Goal: Check status: Check status

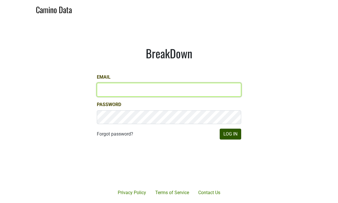
type input "[EMAIL_ADDRESS][DOMAIN_NAME]"
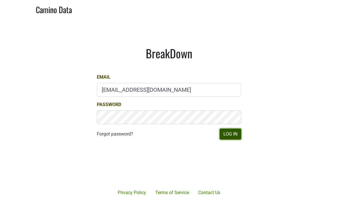
click at [228, 134] on button "Log In" at bounding box center [230, 134] width 21 height 11
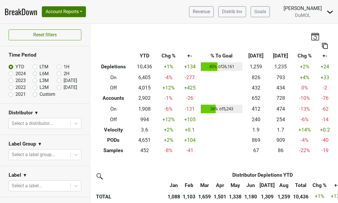
click at [39, 67] on label "LTM" at bounding box center [43, 67] width 9 height 7
click at [35, 67] on input "LTM" at bounding box center [44, 67] width 23 height 6
radio input "true"
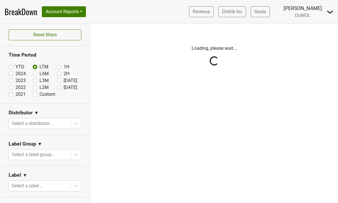
click at [60, 137] on div "Reset filters Time Period YTD LTM 1H 2024 L6M 2H 2023 L3M Aug '25 2022 L2M Sep …" at bounding box center [45, 113] width 90 height 179
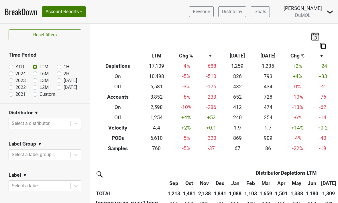
click at [60, 136] on section "Label Group ▼ Select a label group..." at bounding box center [45, 150] width 90 height 31
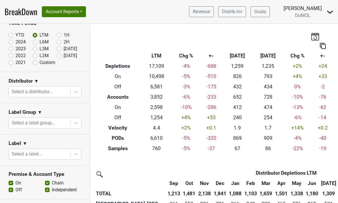
scroll to position [32, 0]
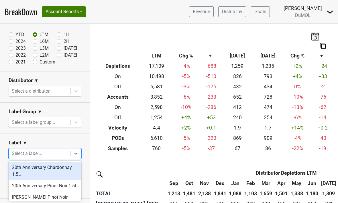
click at [60, 153] on div at bounding box center [40, 154] width 56 height 8
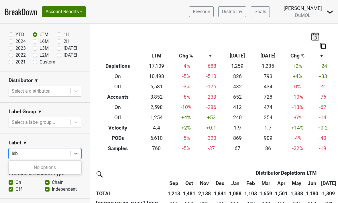
type input "is"
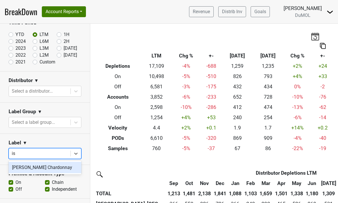
click at [56, 167] on div "[PERSON_NAME] Chardonnay" at bounding box center [45, 167] width 73 height 11
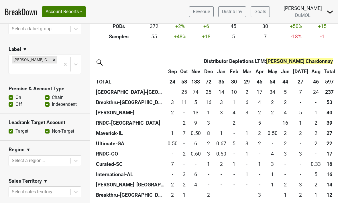
scroll to position [101, 0]
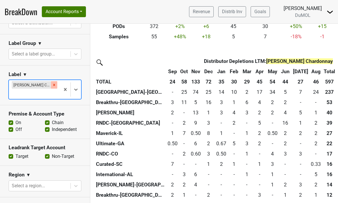
click at [55, 84] on icon "Remove Isobel Heintz Chardonnay" at bounding box center [54, 85] width 4 height 4
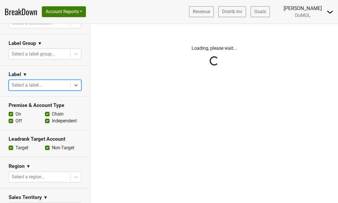
scroll to position [0, 0]
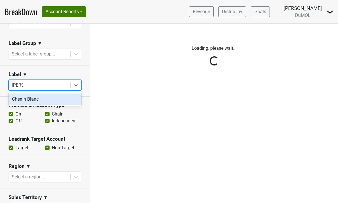
type input "cheni"
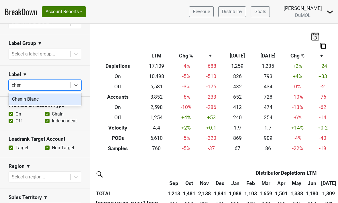
click at [41, 100] on div "Chenin Blanc" at bounding box center [45, 99] width 73 height 11
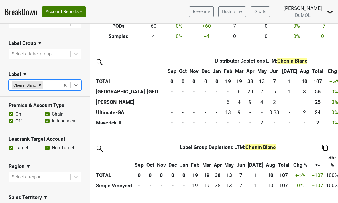
scroll to position [110, 0]
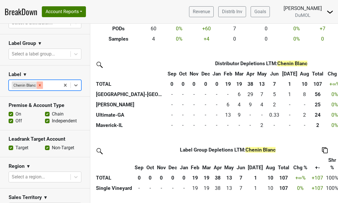
click at [40, 83] on icon "Remove Chenin Blanc" at bounding box center [40, 85] width 4 height 4
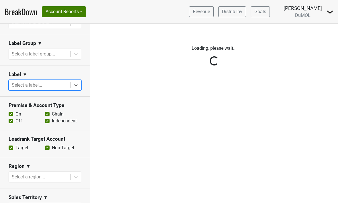
scroll to position [0, 0]
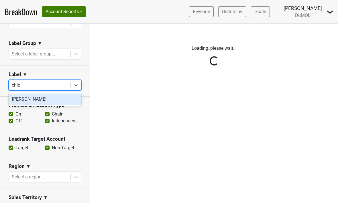
type input "chloe"
click at [42, 100] on div "Chloe Chardonnay" at bounding box center [45, 99] width 73 height 11
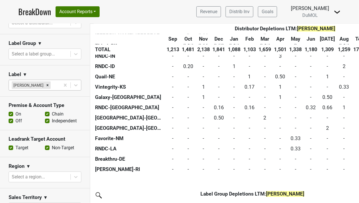
scroll to position [437, 1]
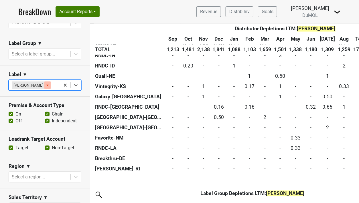
click at [49, 86] on icon "Remove Chloe Chardonnay" at bounding box center [48, 85] width 4 height 4
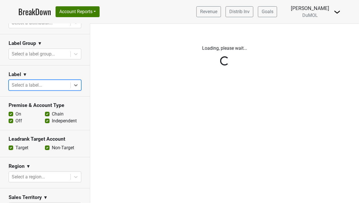
click at [72, 83] on div "Reset filters Time Period YTD LTM 1H 2024 L6M 2H 2023 L3M Aug '25 2022 L2M Sep …" at bounding box center [45, 113] width 90 height 179
click at [74, 84] on div "Reset filters Time Period YTD LTM 1H 2024 L6M 2H 2023 L3M Aug '25 2022 L2M Sep …" at bounding box center [45, 113] width 90 height 179
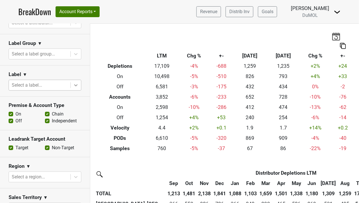
click at [74, 84] on icon at bounding box center [76, 85] width 6 height 6
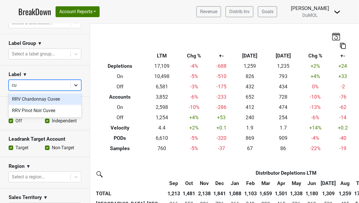
type input "c"
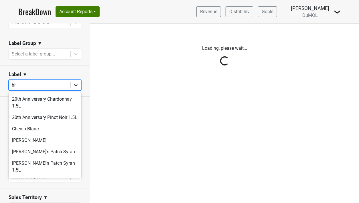
type input "hhs"
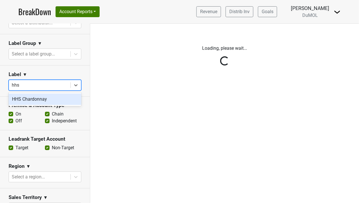
click at [58, 101] on div "HHS Chardonnay" at bounding box center [45, 99] width 73 height 11
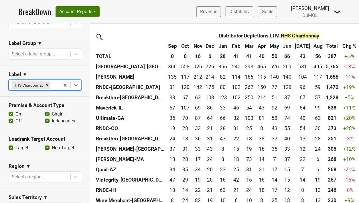
scroll to position [122, 0]
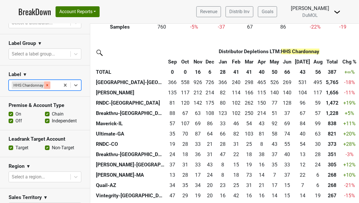
click at [46, 83] on icon "Remove HHS Chardonnay" at bounding box center [47, 85] width 4 height 4
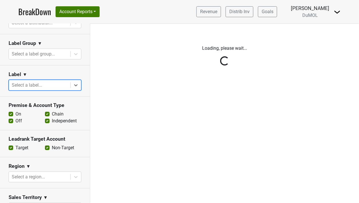
scroll to position [0, 0]
click at [28, 82] on div "Reset filters Time Period YTD LTM 1H 2024 L6M 2H 2023 L3M Aug '25 2022 L2M Sep …" at bounding box center [45, 113] width 90 height 179
click at [29, 87] on div "Reset filters Time Period YTD LTM 1H 2024 L6M 2H 2023 L3M Aug '25 2022 L2M Sep …" at bounding box center [45, 113] width 90 height 179
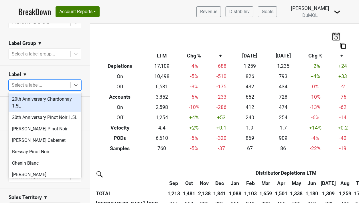
click at [31, 81] on div at bounding box center [40, 85] width 56 height 8
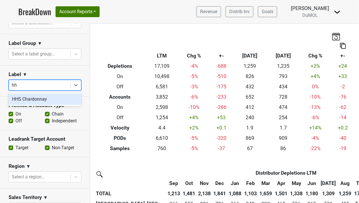
type input "hhs"
click at [30, 101] on div "HHS Chardonnay" at bounding box center [45, 99] width 73 height 11
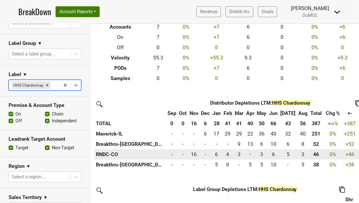
scroll to position [70, 0]
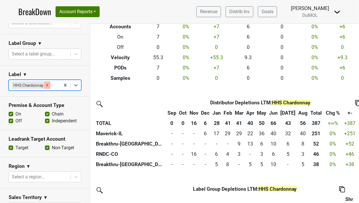
click at [47, 84] on icon "Remove HHS Chardonnay" at bounding box center [47, 85] width 2 height 2
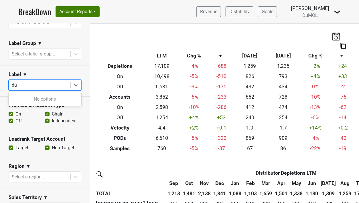
type input "d"
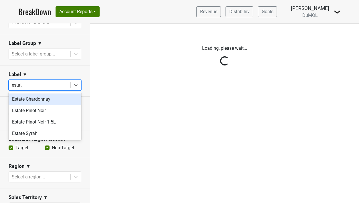
type input "estate"
click at [39, 98] on div "Estate Chardonnay" at bounding box center [45, 99] width 73 height 11
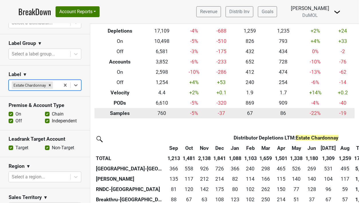
scroll to position [126, 0]
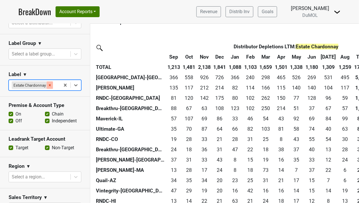
click at [49, 85] on icon "Remove Estate Chardonnay" at bounding box center [50, 85] width 2 height 2
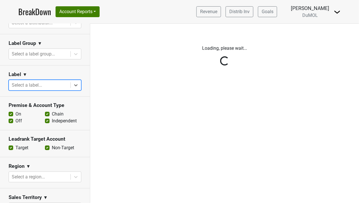
click at [43, 85] on div "Reset filters Time Period YTD LTM 1H 2024 L6M 2H 2023 L3M Aug '25 2022 L2M Sep …" at bounding box center [45, 113] width 90 height 179
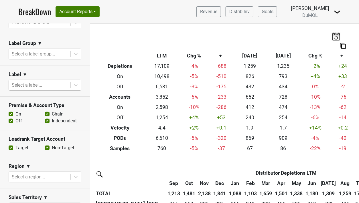
click at [43, 84] on div at bounding box center [40, 85] width 56 height 8
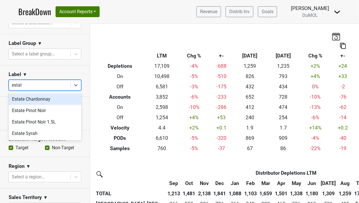
type input "estate"
click at [27, 100] on div "Estate Chardonnay" at bounding box center [45, 99] width 73 height 11
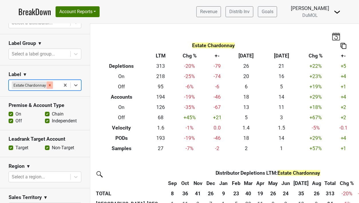
click at [50, 84] on icon "Remove Estate Chardonnay" at bounding box center [50, 85] width 2 height 2
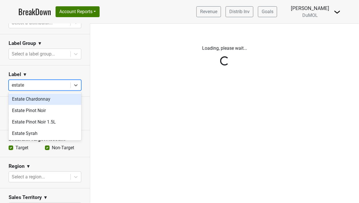
type input "estate p"
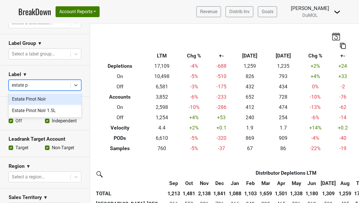
click at [43, 96] on div "Estate Pinot Noir" at bounding box center [45, 99] width 73 height 11
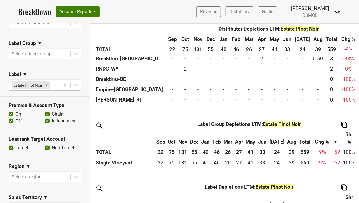
scroll to position [371, 0]
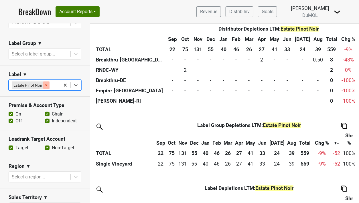
click at [48, 84] on icon "Remove Estate Pinot Noir" at bounding box center [46, 85] width 4 height 4
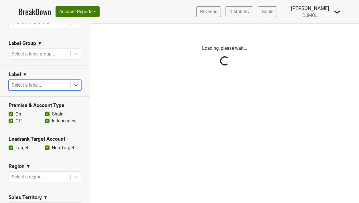
scroll to position [0, 0]
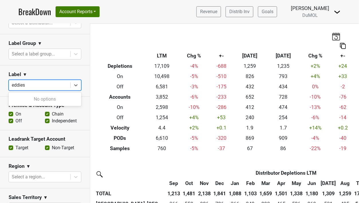
type input "eddie"
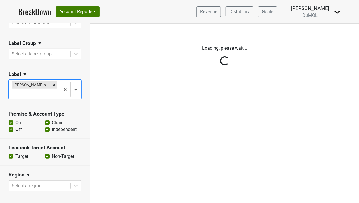
type input "s"
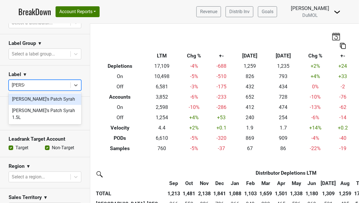
type input "eddie's"
click at [30, 102] on div "Eddie's Patch Syrah" at bounding box center [45, 99] width 73 height 11
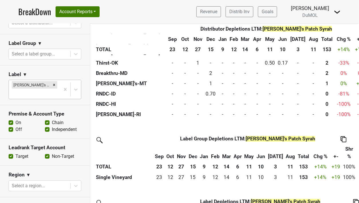
scroll to position [299, 0]
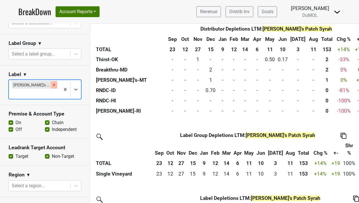
click at [52, 84] on icon "Remove Eddie's Patch Syrah" at bounding box center [54, 85] width 4 height 4
click at [52, 84] on div "Reset filters Time Period YTD LTM 1H 2024 L6M 2H 2023 L3M Aug '25 2022 L2M Sep …" at bounding box center [45, 113] width 90 height 179
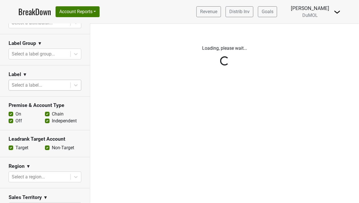
click at [52, 84] on div "Reset filters Time Period YTD LTM 1H 2024 L6M 2H 2023 L3M Aug '25 2022 L2M Sep …" at bounding box center [45, 113] width 90 height 179
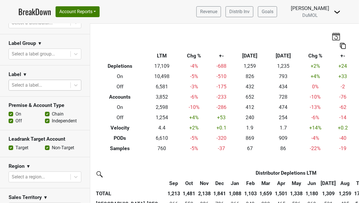
click at [52, 84] on div at bounding box center [40, 85] width 56 height 8
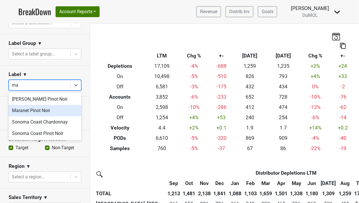
type input "mac"
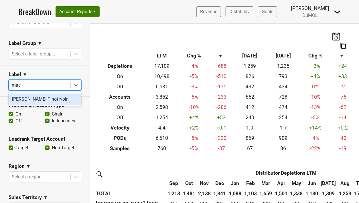
click at [45, 103] on div "MacIntyre Pinot Noir" at bounding box center [45, 99] width 73 height 11
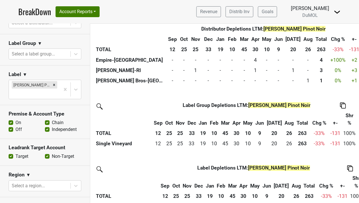
scroll to position [279, 0]
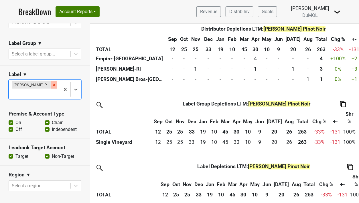
click at [54, 83] on icon "Remove MacIntyre Pinot Noir" at bounding box center [54, 85] width 4 height 4
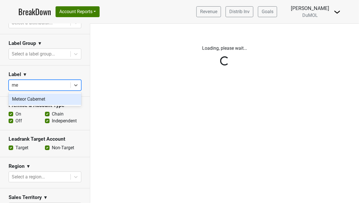
type input "met"
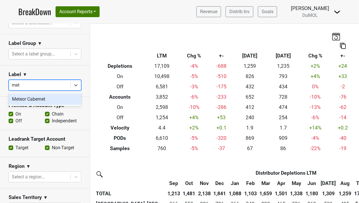
click at [53, 98] on div "Meteor Cabernet" at bounding box center [45, 99] width 73 height 11
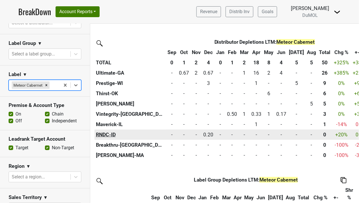
scroll to position [132, 0]
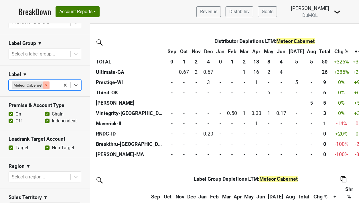
click at [45, 83] on icon "Remove Meteor Cabernet" at bounding box center [46, 85] width 4 height 4
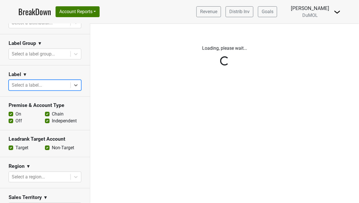
scroll to position [0, 0]
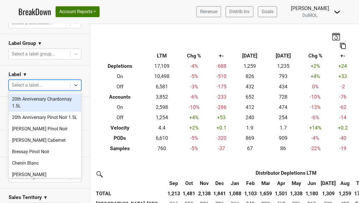
click at [48, 82] on div at bounding box center [40, 85] width 56 height 8
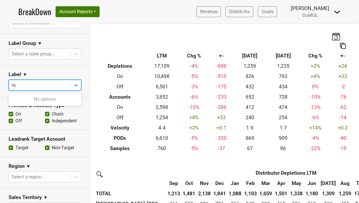
type input "r"
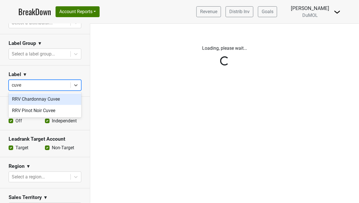
type input "cuvee"
click at [44, 100] on div "RRV Chardonnay Cuvee" at bounding box center [45, 99] width 73 height 11
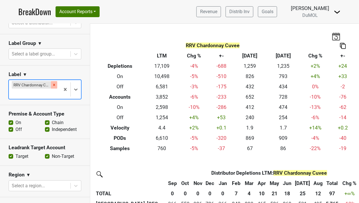
click at [54, 84] on icon "Remove RRV Chardonnay Cuvee" at bounding box center [54, 85] width 2 height 2
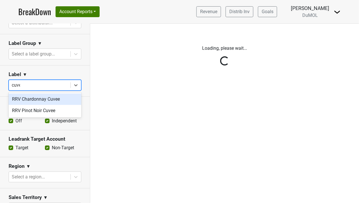
type input "cuvee"
click at [44, 99] on div "RRV Chardonnay Cuvee" at bounding box center [45, 99] width 73 height 11
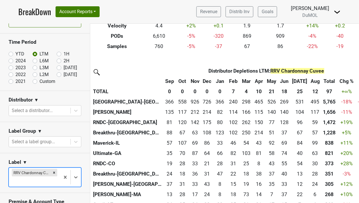
scroll to position [0, 3]
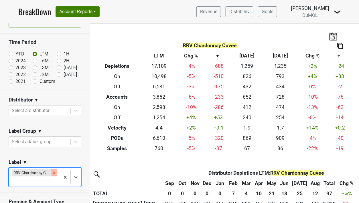
click at [54, 173] on icon "Remove RRV Chardonnay Cuvee" at bounding box center [54, 173] width 2 height 2
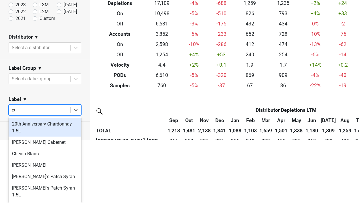
scroll to position [2, 0]
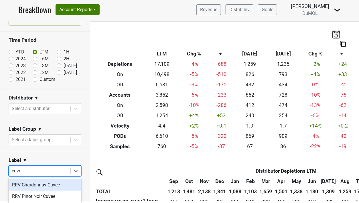
type input "cuvee"
click at [24, 184] on div "RRV Chardonnay Cuvee" at bounding box center [45, 184] width 73 height 11
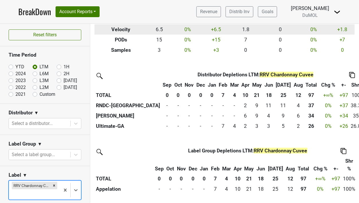
scroll to position [94, 0]
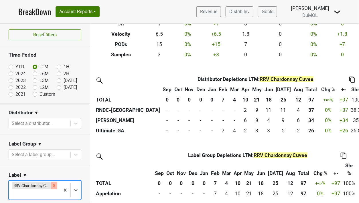
click at [54, 184] on icon "Remove RRV Chardonnay Cuvee" at bounding box center [54, 186] width 4 height 4
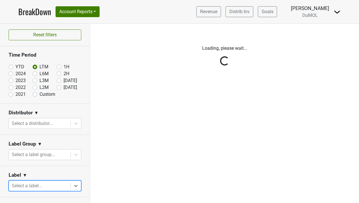
click at [44, 185] on div "Reset filters Time Period YTD LTM 1H 2024 L6M 2H 2023 L3M Aug '25 2022 L2M Sep …" at bounding box center [45, 113] width 90 height 179
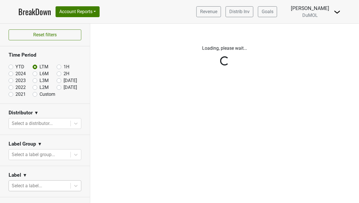
click at [44, 185] on div "Reset filters Time Period YTD LTM 1H 2024 L6M 2H 2023 L3M Aug '25 2022 L2M Sep …" at bounding box center [45, 113] width 90 height 179
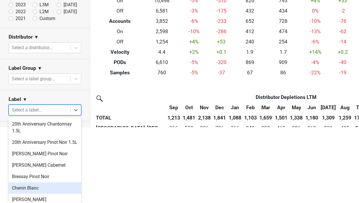
click at [44, 127] on body "BreakDown Account Reports SuperRanker Map Award Progress Chain Compliance CRM N…" at bounding box center [179, 25] width 359 height 203
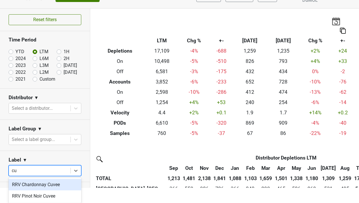
scroll to position [15, 0]
type input "cuvee"
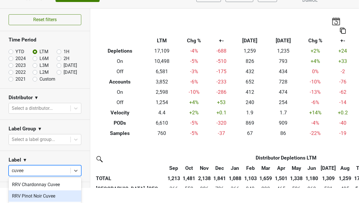
click at [44, 201] on div "RRV Pinot Noir Cuvee" at bounding box center [45, 196] width 73 height 11
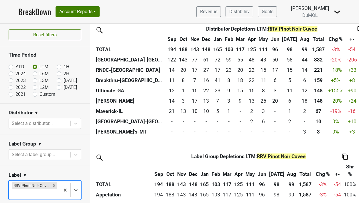
scroll to position [143, 0]
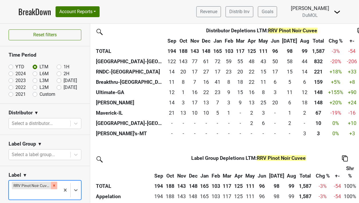
click at [55, 185] on icon "Remove RRV Pinot Noir Cuvee" at bounding box center [54, 186] width 4 height 4
click at [55, 185] on div "Reset filters Time Period YTD LTM 1H 2024 L6M 2H 2023 L3M Aug '25 2022 L2M Sep …" at bounding box center [45, 113] width 90 height 179
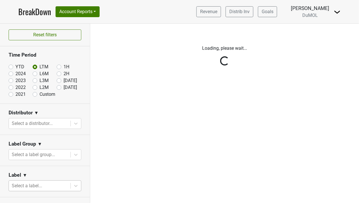
click at [77, 185] on div "Reset filters Time Period YTD LTM 1H 2024 L6M 2H 2023 L3M Aug '25 2022 L2M Sep …" at bounding box center [45, 113] width 90 height 179
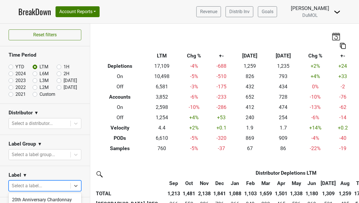
scroll to position [76, 0]
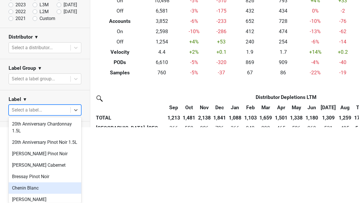
click at [77, 127] on body "BreakDown Account Reports SuperRanker Map Award Progress Chain Compliance CRM N…" at bounding box center [179, 25] width 359 height 203
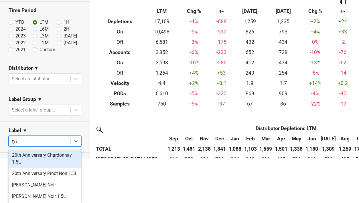
scroll to position [15, 0]
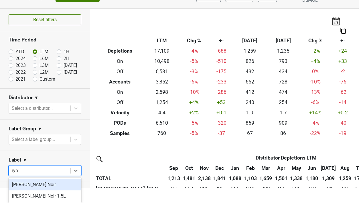
type input "ryan"
click at [39, 185] on div "Ryan Pinot Noir" at bounding box center [45, 184] width 73 height 11
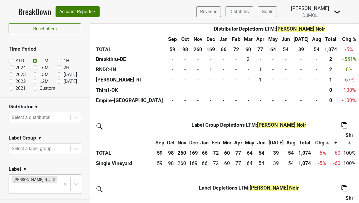
scroll to position [485, 0]
click at [38, 181] on body "BreakDown Account Reports SuperRanker Map Award Progress Chain Compliance CRM N…" at bounding box center [179, 101] width 359 height 203
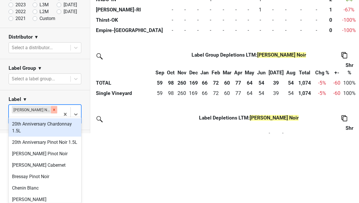
click at [52, 108] on icon "Remove Ryan Pinot Noir" at bounding box center [54, 110] width 4 height 4
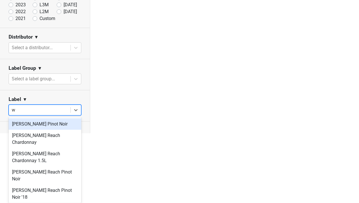
scroll to position [44, 0]
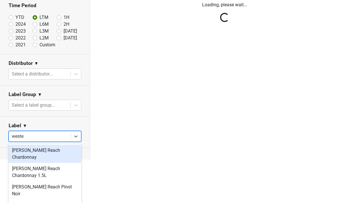
type input "wester"
click at [37, 149] on div "Wester Reach Chardonnay" at bounding box center [45, 154] width 73 height 18
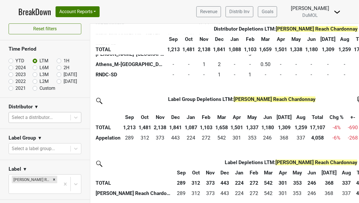
scroll to position [613, 1]
click at [54, 181] on div "Remove Wester Reach Chardonnay" at bounding box center [54, 179] width 6 height 7
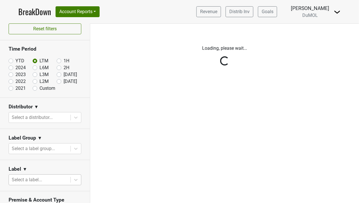
click at [54, 176] on div "Reset filters Time Period YTD LTM 1H 2024 L6M 2H 2023 L3M Aug '25 2022 L2M Sep …" at bounding box center [45, 113] width 90 height 179
click at [58, 183] on div "Reset filters Time Period YTD LTM 1H 2024 L6M 2H 2023 L3M Aug '25 2022 L2M Sep …" at bounding box center [45, 113] width 90 height 179
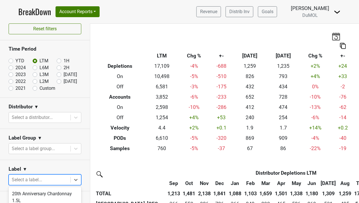
scroll to position [70, 0]
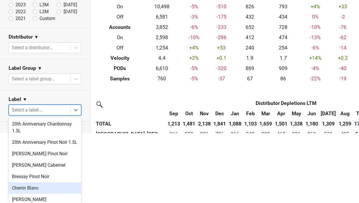
click at [58, 133] on body "BreakDown Account Reports SuperRanker Map Award Progress Chain Compliance CRM N…" at bounding box center [179, 31] width 359 height 203
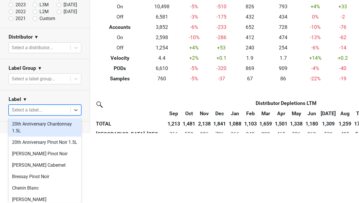
type input "e"
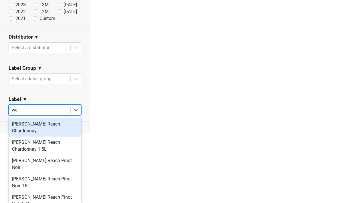
scroll to position [44, 0]
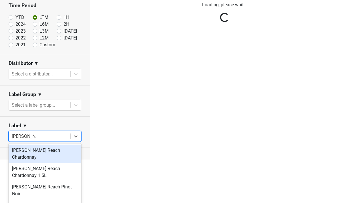
type input "wester reach"
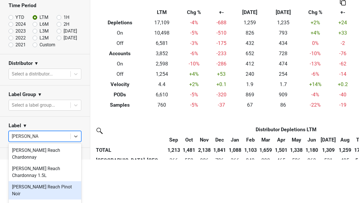
click at [44, 181] on div "Wester Reach Pinot Noir" at bounding box center [45, 190] width 73 height 18
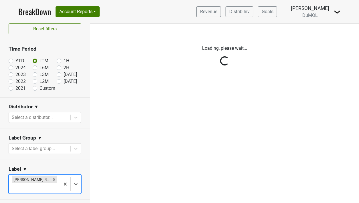
scroll to position [0, 0]
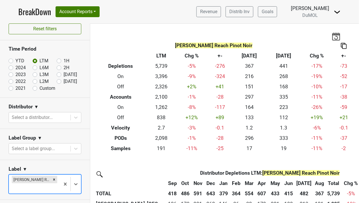
click at [144, 161] on div "Filters Wester Reach Pinot Noir Breakdown Type LTM Chg % +- Aug ‘25 Aug ‘24 Chg…" at bounding box center [224, 113] width 269 height 179
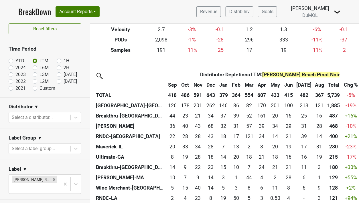
scroll to position [99, 0]
click at [51, 180] on div "Remove Wester Reach Pinot Noir" at bounding box center [54, 179] width 6 height 7
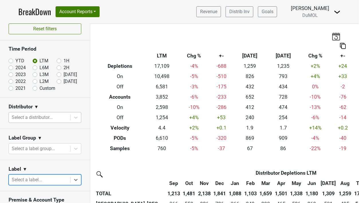
click at [43, 115] on div at bounding box center [40, 118] width 56 height 8
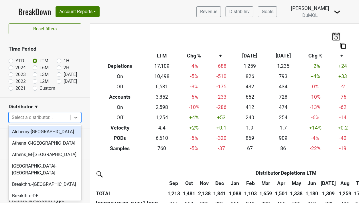
click at [43, 115] on div at bounding box center [40, 118] width 56 height 8
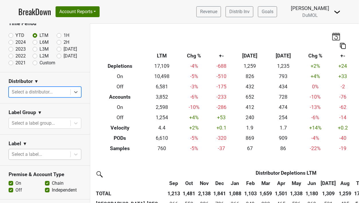
scroll to position [54, 0]
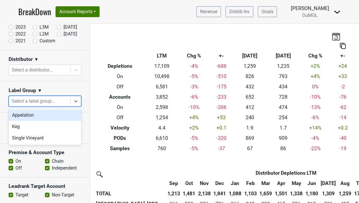
click at [50, 100] on div at bounding box center [40, 101] width 56 height 8
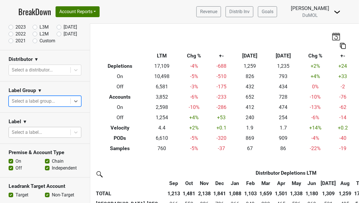
click at [50, 100] on div at bounding box center [40, 101] width 56 height 8
click at [44, 136] on div "Select a label..." at bounding box center [40, 132] width 62 height 10
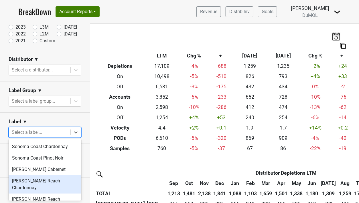
scroll to position [465, 0]
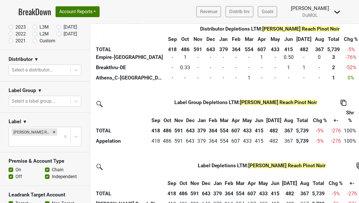
scroll to position [641, 0]
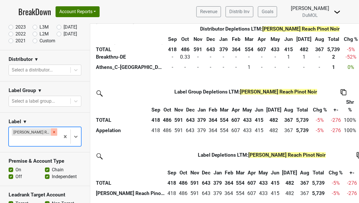
click at [55, 130] on icon "Remove Wester Reach Pinot Noir" at bounding box center [54, 132] width 4 height 4
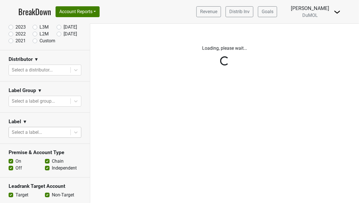
click at [55, 131] on div "Reset filters Time Period YTD LTM 1H 2024 L6M 2H 2023 L3M Aug '25 2022 L2M Sep …" at bounding box center [45, 113] width 90 height 179
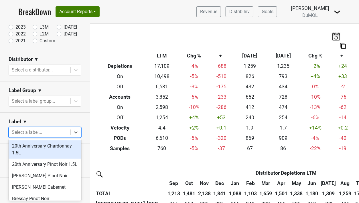
click at [55, 131] on div at bounding box center [40, 133] width 56 height 8
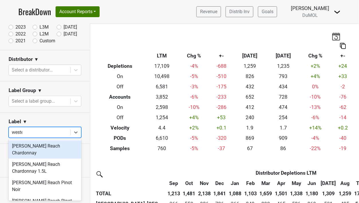
type input "wester"
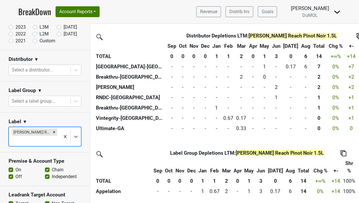
scroll to position [142, 0]
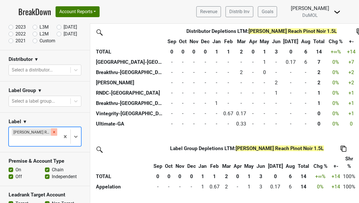
click at [53, 129] on div "Remove Wester Reach Pinot Noir 1.5L" at bounding box center [54, 132] width 6 height 7
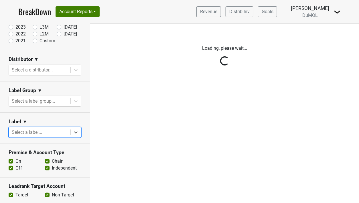
click at [76, 132] on div "Reset filters Time Period YTD LTM 1H 2024 L6M 2H 2023 L3M Aug '25 2022 L2M Sep …" at bounding box center [45, 113] width 90 height 179
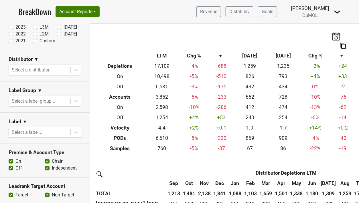
click at [76, 132] on icon at bounding box center [75, 133] width 3 height 2
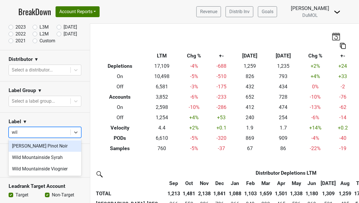
type input "wild"
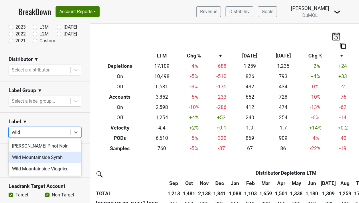
click at [50, 154] on div "Wild Mountainside Syrah" at bounding box center [45, 157] width 73 height 11
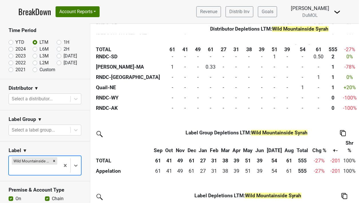
scroll to position [577, 0]
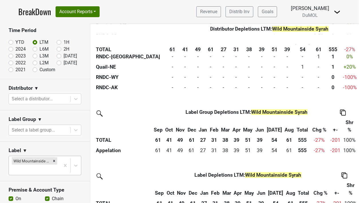
click at [118, 46] on th "TOTAL" at bounding box center [130, 49] width 72 height 10
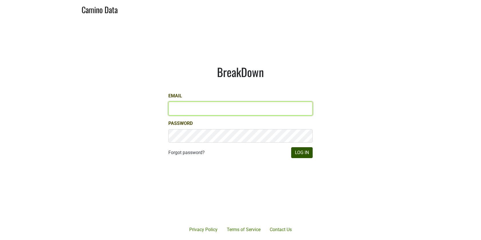
type input "matt@dumol.com"
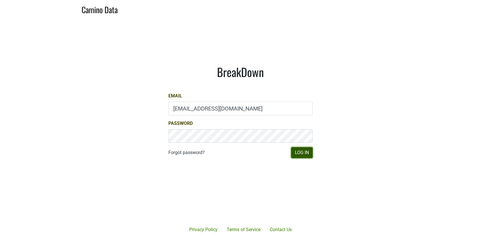
click at [305, 154] on button "Log In" at bounding box center [301, 152] width 21 height 11
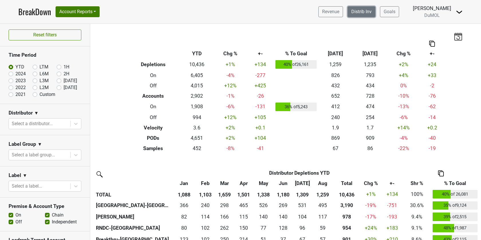
click at [368, 8] on link "Distrib Inv" at bounding box center [361, 11] width 28 height 11
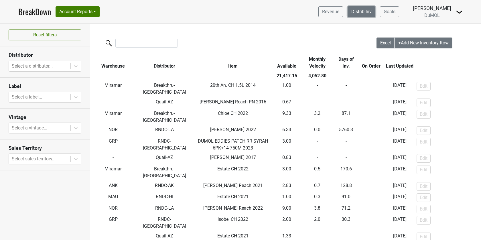
click at [361, 11] on link "Distrib Inv" at bounding box center [361, 11] width 28 height 11
click at [163, 41] on input "search" at bounding box center [146, 43] width 62 height 9
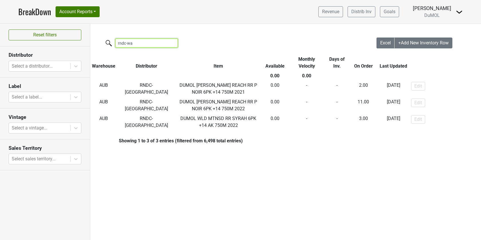
type input "rndc-wa"
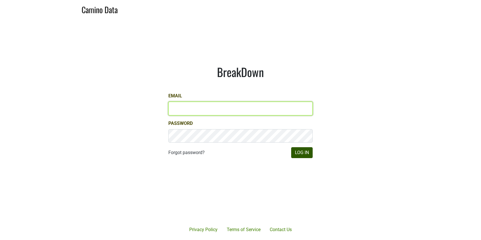
type input "[EMAIL_ADDRESS][DOMAIN_NAME]"
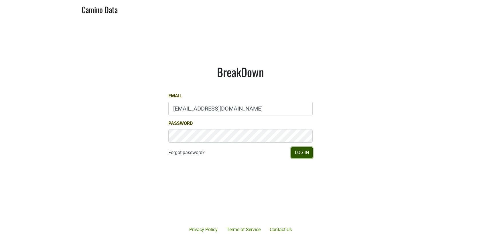
click at [307, 153] on button "Log In" at bounding box center [301, 152] width 21 height 11
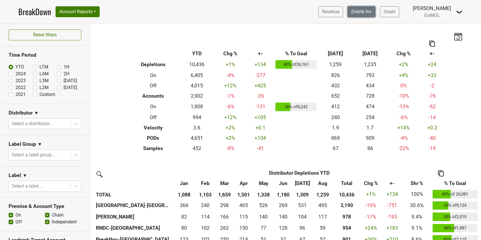
click at [369, 12] on link "Distrib Inv" at bounding box center [361, 11] width 28 height 11
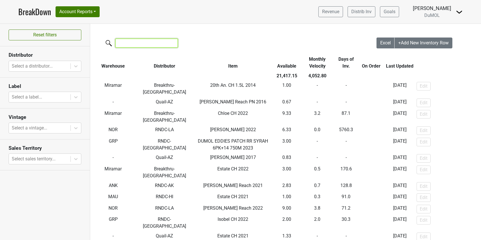
click at [157, 44] on input "search" at bounding box center [146, 43] width 62 height 9
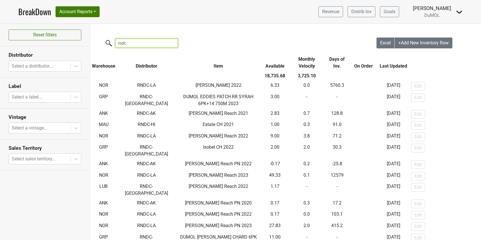
click at [157, 44] on input "rndc" at bounding box center [146, 43] width 62 height 9
type input "r"
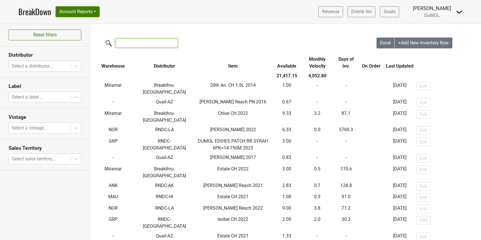
click at [123, 42] on input "search" at bounding box center [146, 43] width 62 height 9
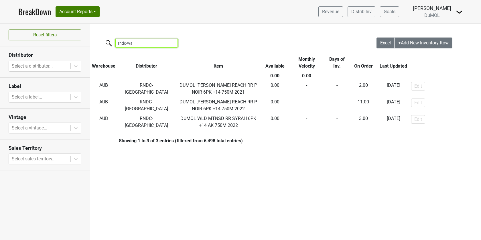
type input "rndc-wa"
